Goal: Task Accomplishment & Management: Manage account settings

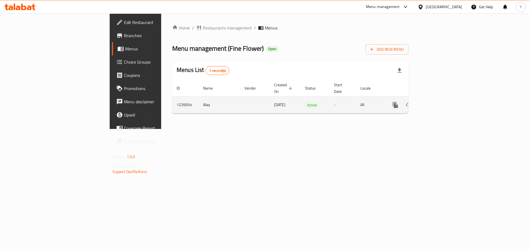
drag, startPoint x: 510, startPoint y: 93, endPoint x: 508, endPoint y: 95, distance: 3.7
click at [442, 98] on div "enhanced table" at bounding box center [415, 104] width 53 height 13
click at [439, 102] on icon "enhanced table" at bounding box center [435, 105] width 7 height 7
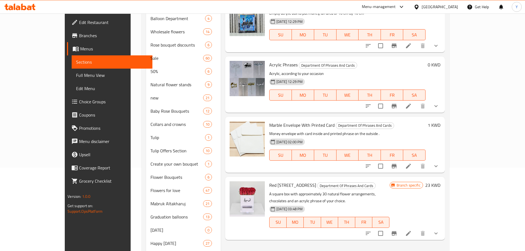
scroll to position [84, 0]
click at [356, 203] on div "[DATE] 03:48 PM SU MO TU WE TH FR SA" at bounding box center [329, 218] width 125 height 30
click at [356, 203] on div "09-04-2025 03:48 PM SU MO TU WE TH FR SA" at bounding box center [329, 218] width 125 height 30
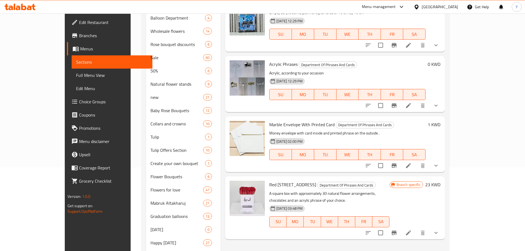
click at [354, 195] on p "A square box with approximately 30 natural flower arrangements, chocolates and …" at bounding box center [329, 197] width 120 height 14
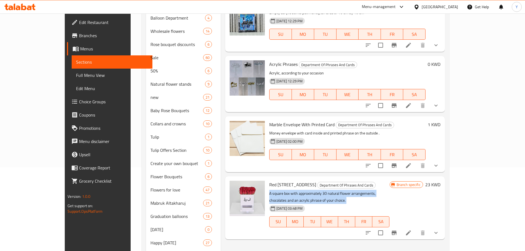
click at [354, 195] on p "A square box with approximately 30 natural flower arrangements, chocolates and …" at bounding box center [329, 197] width 120 height 14
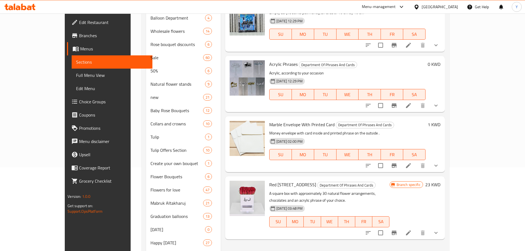
click at [356, 203] on div "09-04-2025 03:48 PM SU MO TU WE TH FR SA" at bounding box center [329, 218] width 125 height 30
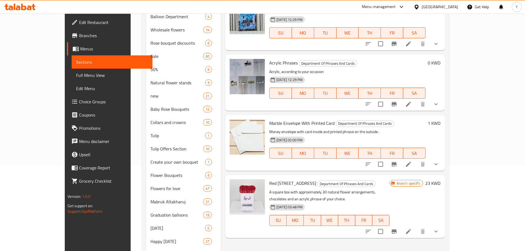
scroll to position [0, 0]
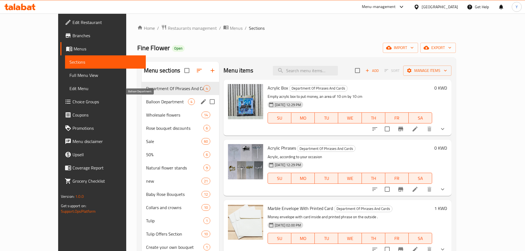
click at [146, 103] on span "Balloon Department" at bounding box center [167, 101] width 42 height 7
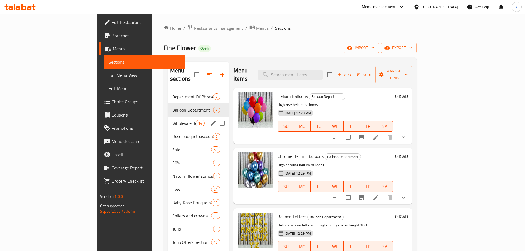
click at [168, 117] on div "Wholesale flowers 14" at bounding box center [198, 123] width 61 height 13
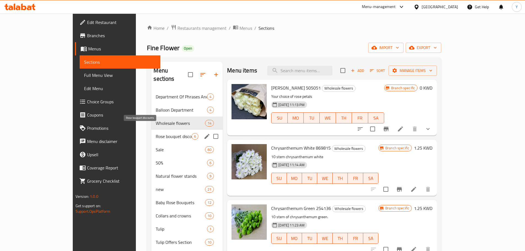
click at [156, 133] on span "Rose bouquet discounts" at bounding box center [174, 136] width 36 height 7
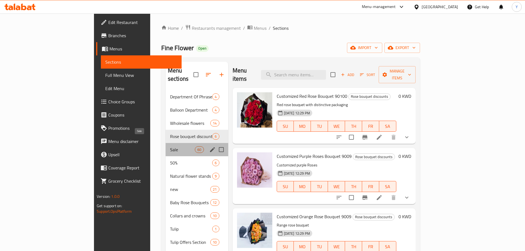
click at [170, 146] on span "Sale" at bounding box center [182, 149] width 25 height 7
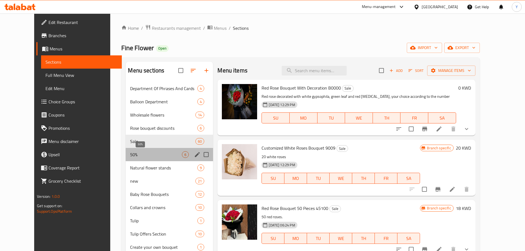
click at [142, 157] on span "50%" at bounding box center [156, 154] width 52 height 7
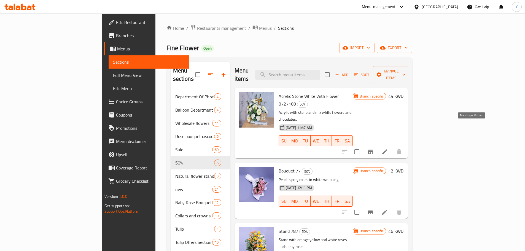
click at [374, 149] on icon "Branch-specific-item" at bounding box center [370, 152] width 7 height 7
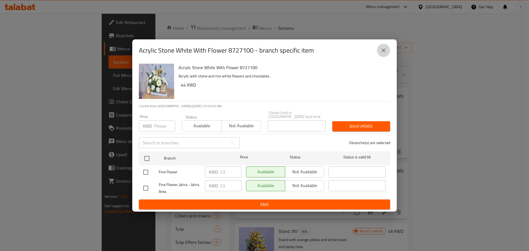
click at [384, 52] on icon "close" at bounding box center [384, 51] width 4 height 4
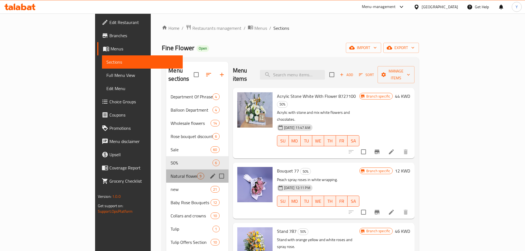
click at [166, 170] on div "Natural flower stands 9" at bounding box center [197, 176] width 62 height 13
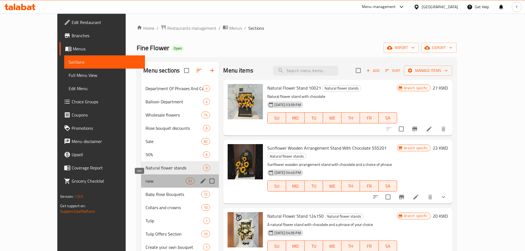
click at [151, 180] on span "new" at bounding box center [166, 181] width 40 height 7
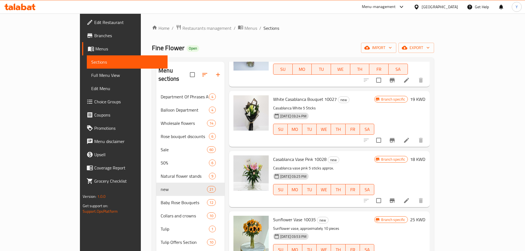
scroll to position [674, 0]
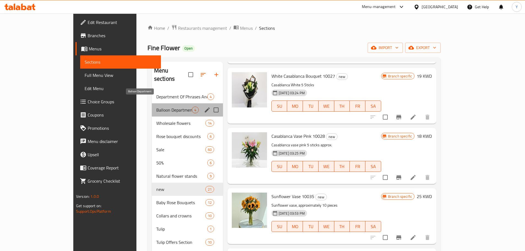
click at [156, 107] on span "Balloon Department" at bounding box center [174, 110] width 36 height 7
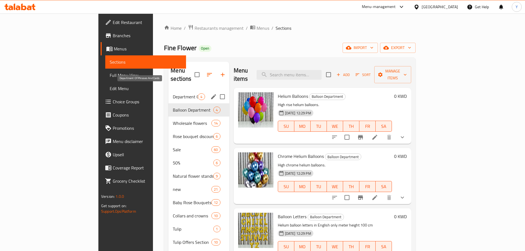
click at [173, 93] on span "Department Of Phrases And Cards" at bounding box center [185, 96] width 25 height 7
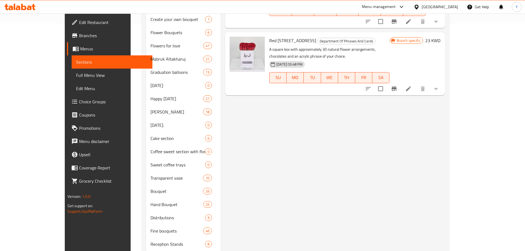
scroll to position [228, 0]
click at [387, 83] on input "checkbox" at bounding box center [381, 89] width 12 height 12
checkbox input "true"
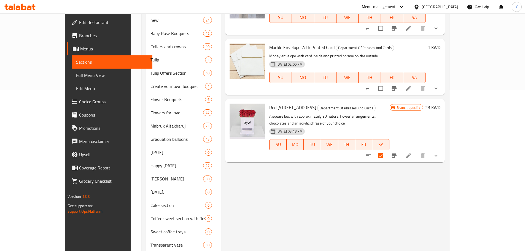
scroll to position [0, 0]
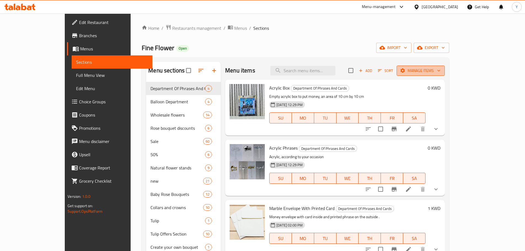
click at [445, 74] on button "Manage items" at bounding box center [421, 71] width 48 height 10
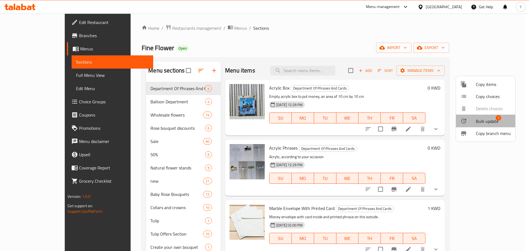
click at [473, 122] on div at bounding box center [468, 121] width 15 height 7
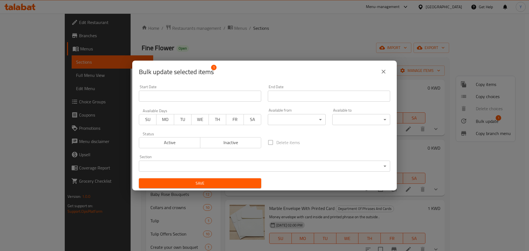
click at [248, 162] on body "​ Menu-management Kuwait Get Help Y Edit Restaurant Branches Menus Sections Ful…" at bounding box center [264, 133] width 529 height 238
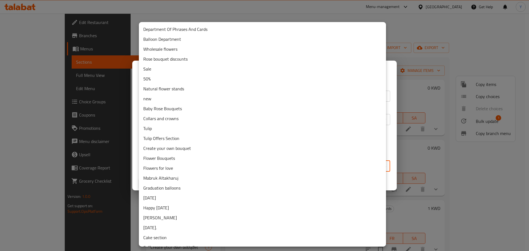
click at [427, 30] on div at bounding box center [264, 125] width 529 height 251
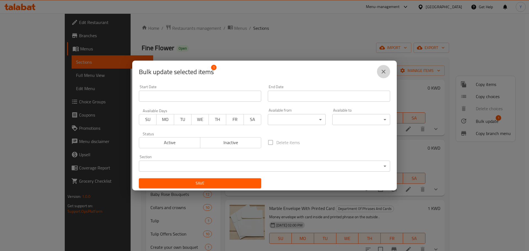
click at [386, 69] on icon "close" at bounding box center [384, 71] width 7 height 7
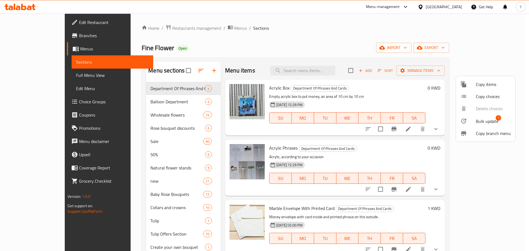
click at [377, 44] on div at bounding box center [264, 125] width 529 height 251
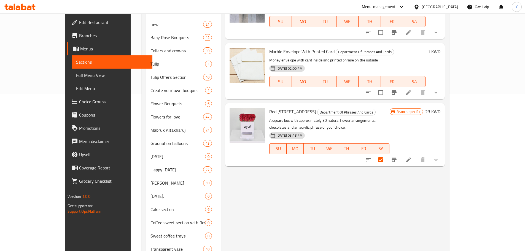
scroll to position [140, 0]
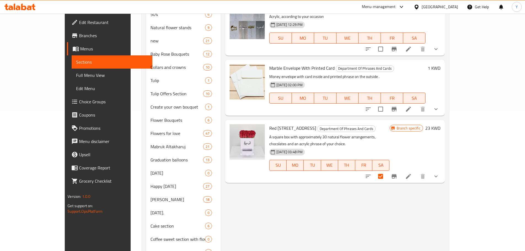
click at [443, 171] on button "show more" at bounding box center [436, 176] width 13 height 13
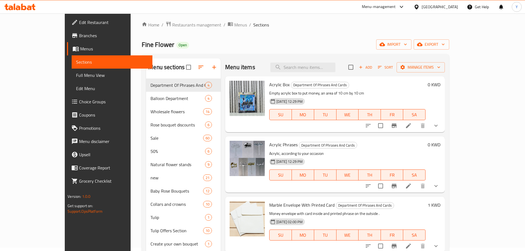
scroll to position [0, 0]
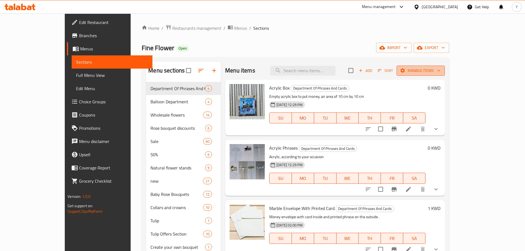
click at [441, 68] on span "Manage items" at bounding box center [420, 70] width 39 height 7
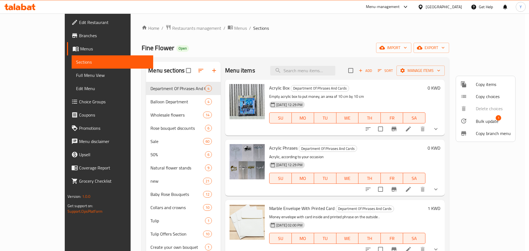
click at [414, 53] on div at bounding box center [264, 125] width 529 height 251
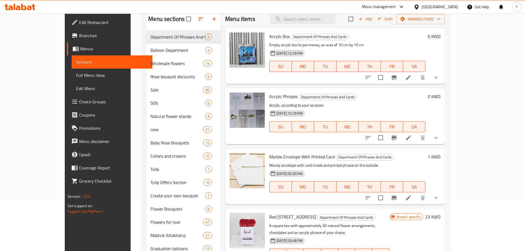
scroll to position [52, 0]
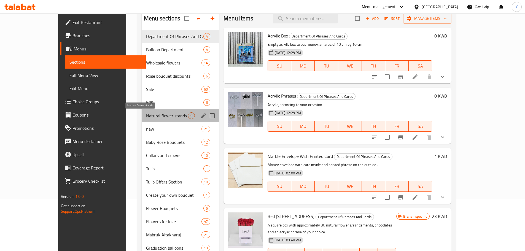
click at [155, 115] on span "Natural flower stands" at bounding box center [167, 116] width 42 height 7
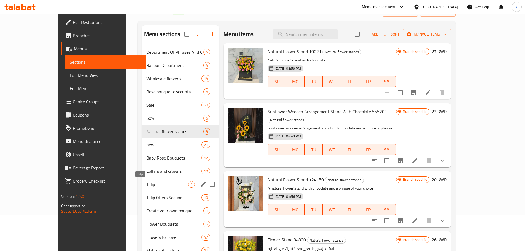
scroll to position [37, 0]
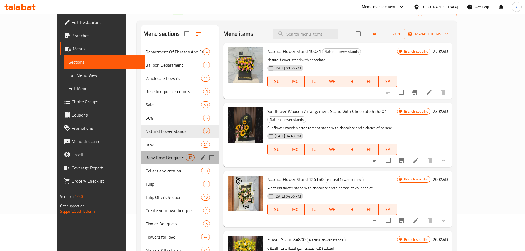
click at [147, 154] on div "Baby Rose Bouquets 12" at bounding box center [180, 157] width 78 height 13
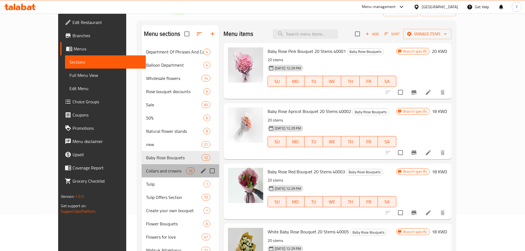
click at [144, 176] on div "Collars and crowns 10" at bounding box center [180, 170] width 77 height 13
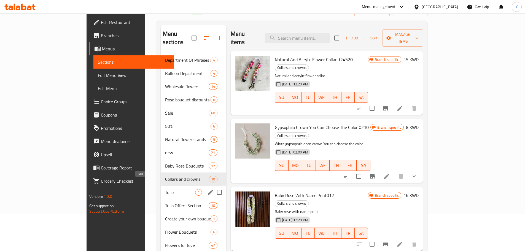
click at [165, 189] on span "Tulip" at bounding box center [180, 192] width 30 height 7
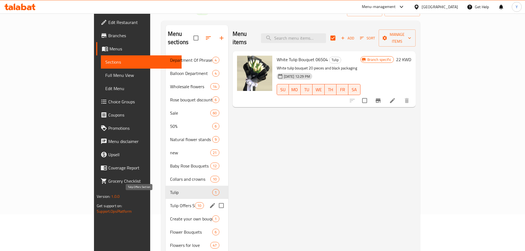
click at [170, 202] on span "Tulip Offers Section" at bounding box center [182, 205] width 25 height 7
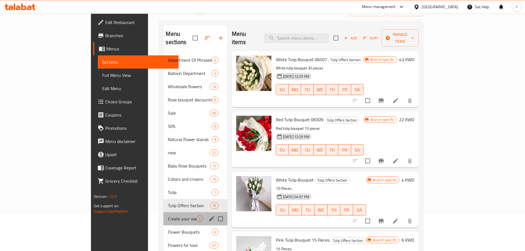
click at [164, 212] on div "Create your own bouquet 1" at bounding box center [196, 218] width 64 height 13
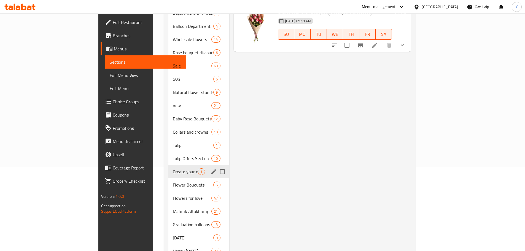
scroll to position [84, 0]
click at [173, 181] on span "Flower Bouquets" at bounding box center [185, 184] width 25 height 7
checkbox input "false"
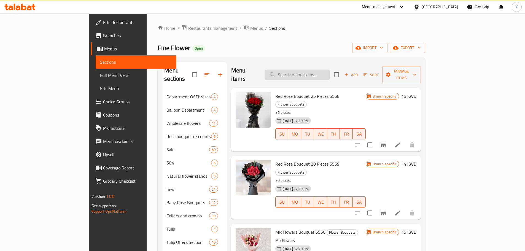
click at [330, 72] on input "search" at bounding box center [297, 75] width 65 height 10
click at [316, 45] on div "Fine Flower Open import export" at bounding box center [291, 48] width 267 height 10
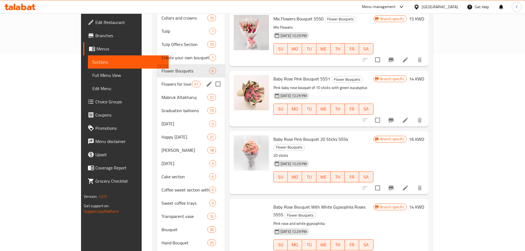
scroll to position [206, 0]
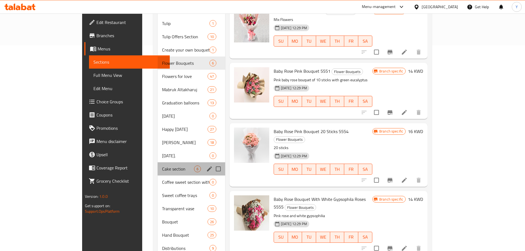
click at [158, 167] on div "Cake section 6" at bounding box center [192, 168] width 68 height 13
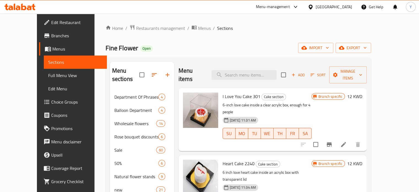
click at [235, 46] on div "Fine Flower Open import export" at bounding box center [239, 48] width 266 height 10
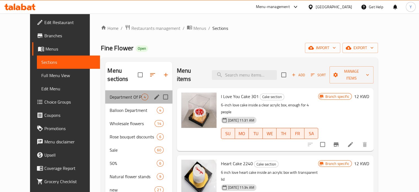
click at [108, 90] on div "Department Of Phrases And Cards 4" at bounding box center [138, 96] width 67 height 13
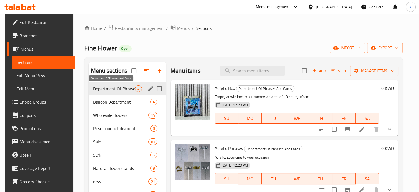
click at [122, 89] on span "Department Of Phrases And Cards" at bounding box center [114, 88] width 42 height 7
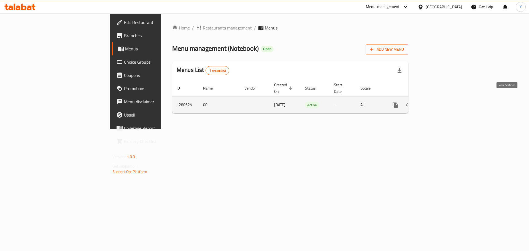
click at [439, 102] on icon "enhanced table" at bounding box center [435, 105] width 7 height 7
